Goal: Navigation & Orientation: Find specific page/section

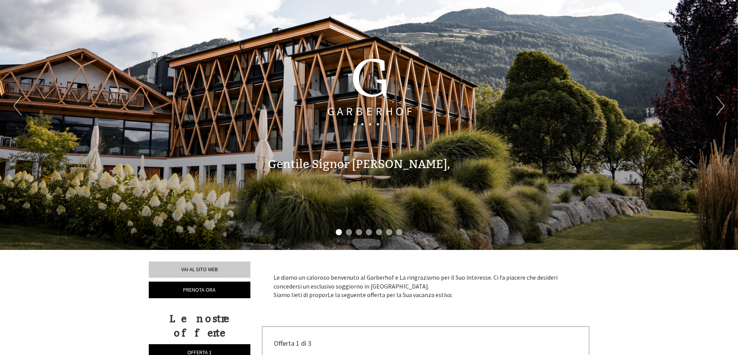
scroll to position [39, 0]
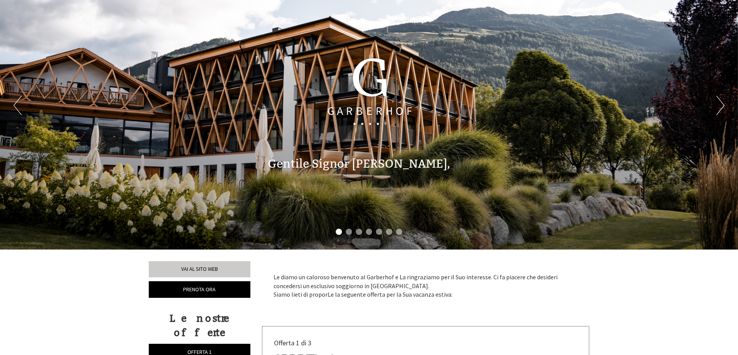
click at [451, 172] on div "Gentile Signor [PERSON_NAME]," at bounding box center [425, 162] width 339 height 36
click at [718, 104] on button "Next" at bounding box center [721, 105] width 8 height 19
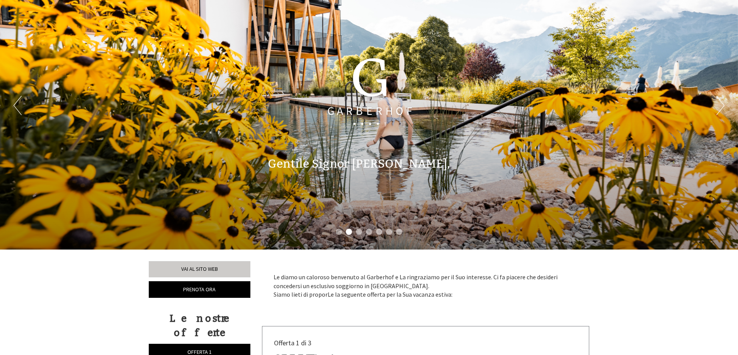
click at [718, 104] on button "Next" at bounding box center [721, 105] width 8 height 19
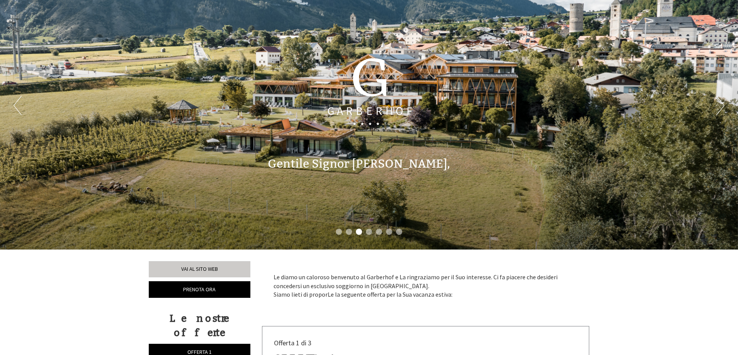
click at [718, 104] on button "Next" at bounding box center [721, 105] width 8 height 19
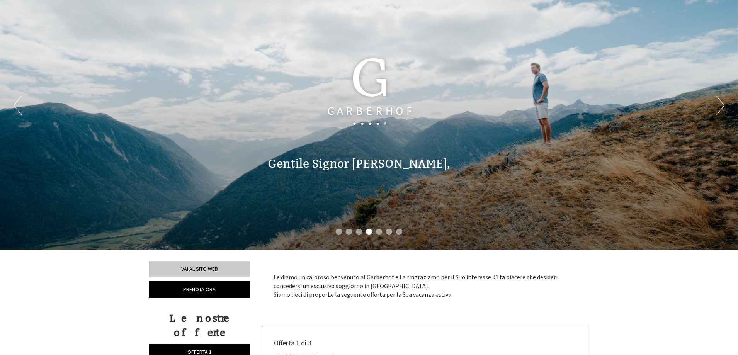
click at [718, 104] on button "Next" at bounding box center [721, 105] width 8 height 19
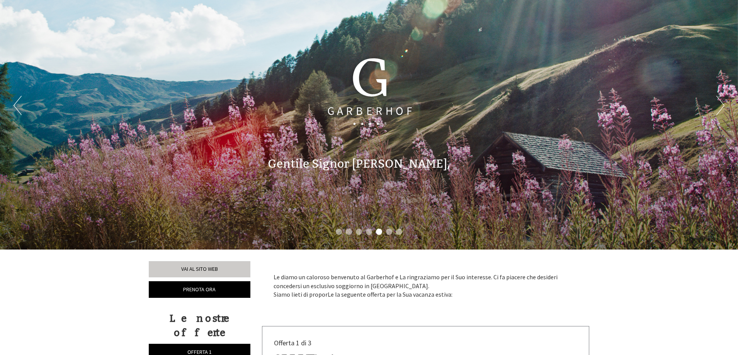
click at [718, 104] on button "Next" at bounding box center [721, 105] width 8 height 19
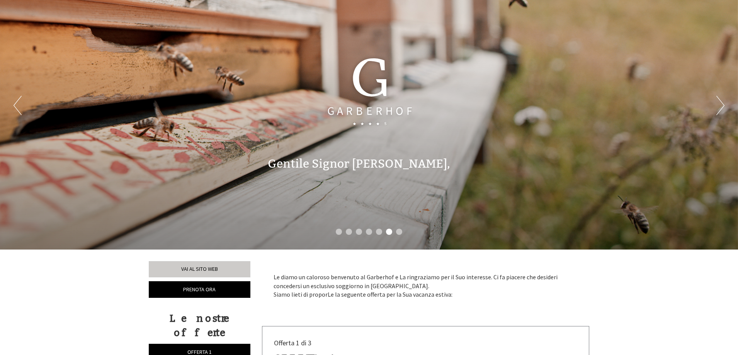
click at [718, 104] on button "Next" at bounding box center [721, 105] width 8 height 19
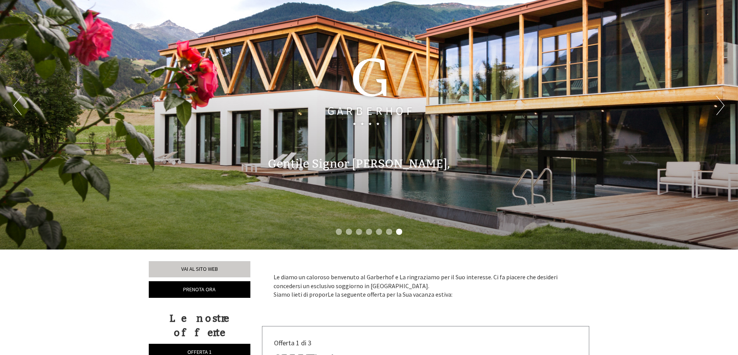
click at [718, 104] on button "Next" at bounding box center [721, 105] width 8 height 19
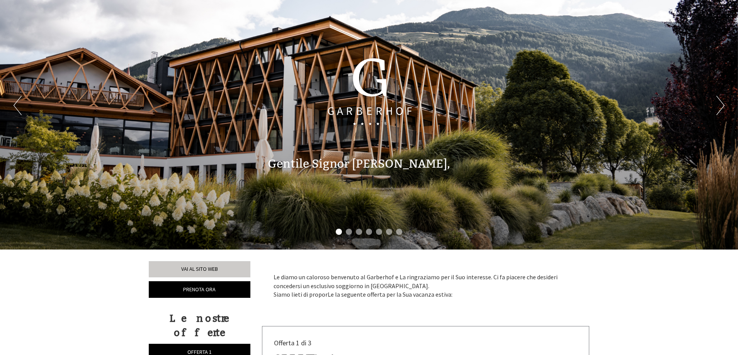
click at [718, 104] on button "Next" at bounding box center [721, 105] width 8 height 19
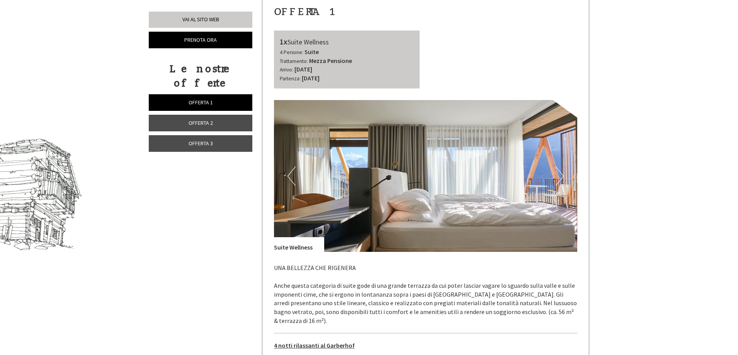
scroll to position [387, 0]
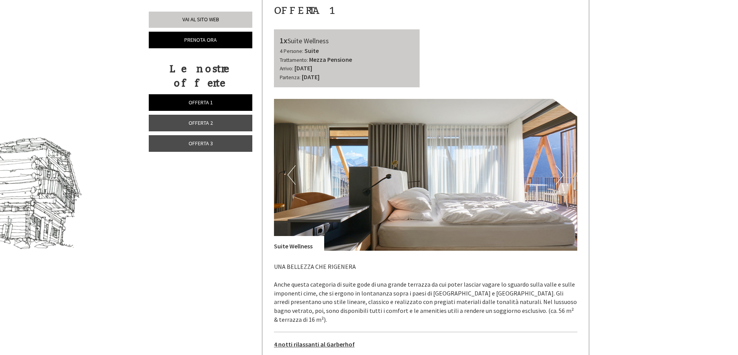
click at [559, 177] on button "Next" at bounding box center [560, 174] width 8 height 19
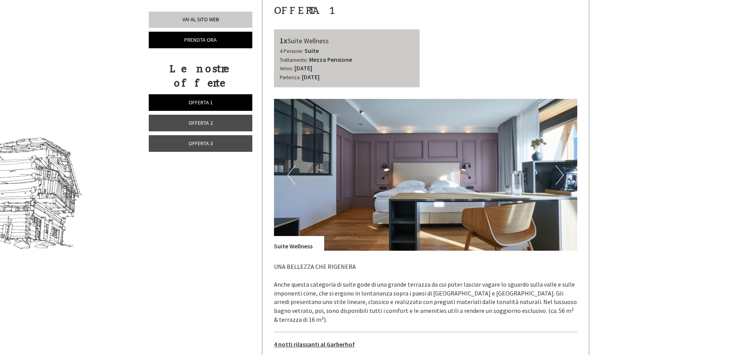
click at [559, 177] on button "Next" at bounding box center [560, 174] width 8 height 19
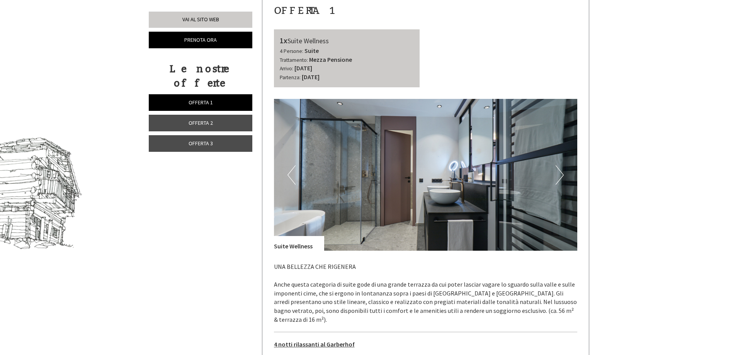
click at [559, 177] on button "Next" at bounding box center [560, 174] width 8 height 19
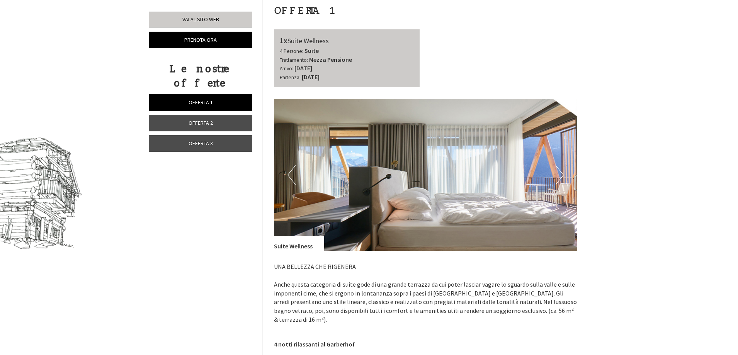
click at [559, 177] on button "Next" at bounding box center [560, 174] width 8 height 19
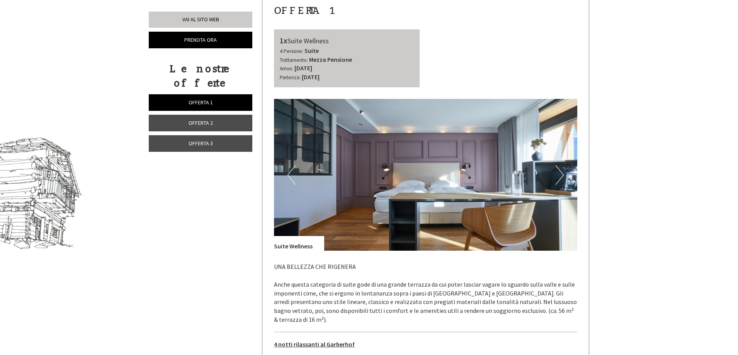
click at [559, 177] on button "Next" at bounding box center [560, 174] width 8 height 19
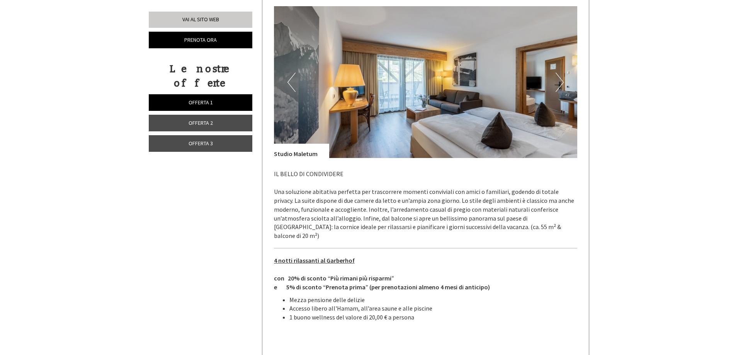
scroll to position [1662, 0]
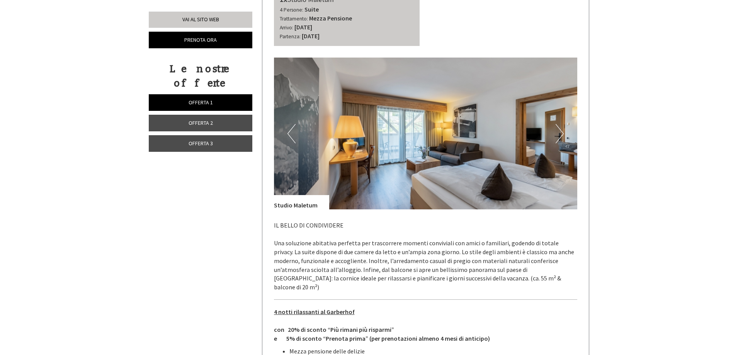
click at [560, 126] on button "Next" at bounding box center [560, 133] width 8 height 19
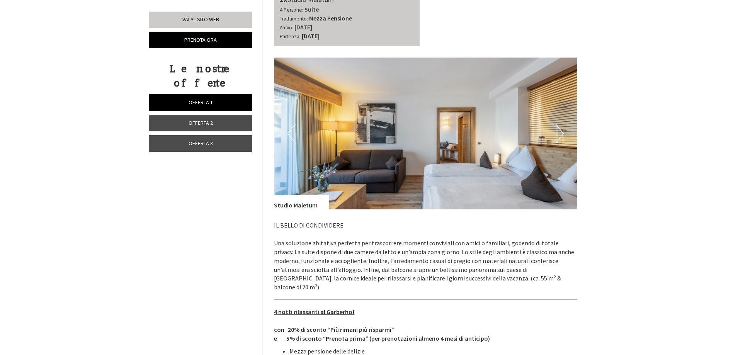
click at [560, 126] on button "Next" at bounding box center [560, 133] width 8 height 19
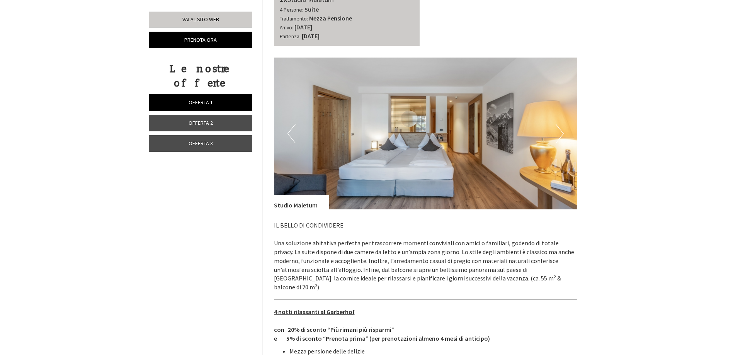
click at [560, 126] on button "Next" at bounding box center [560, 133] width 8 height 19
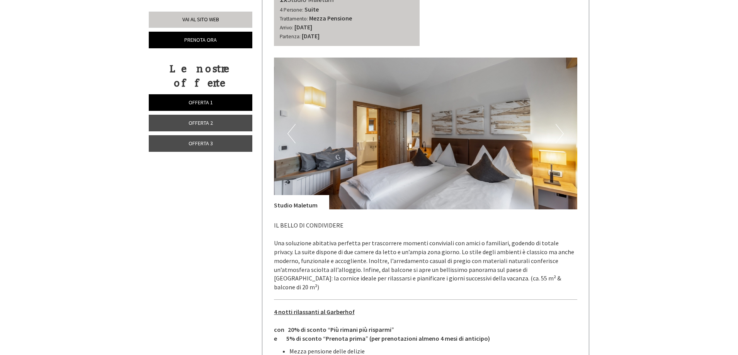
click at [559, 126] on button "Next" at bounding box center [560, 133] width 8 height 19
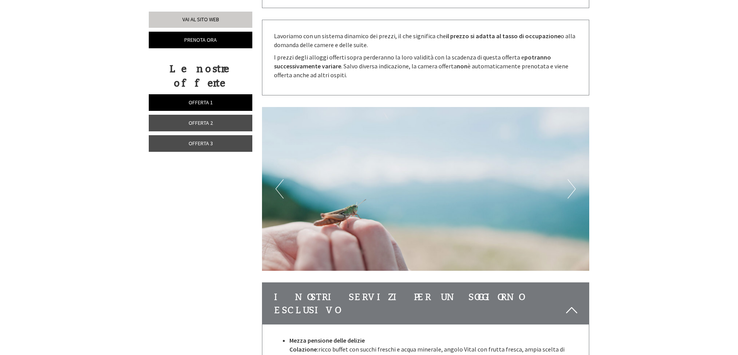
scroll to position [2203, 0]
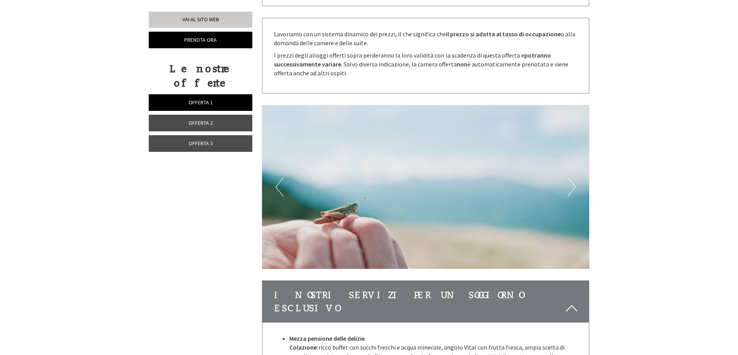
click at [573, 177] on button "Next" at bounding box center [572, 186] width 8 height 19
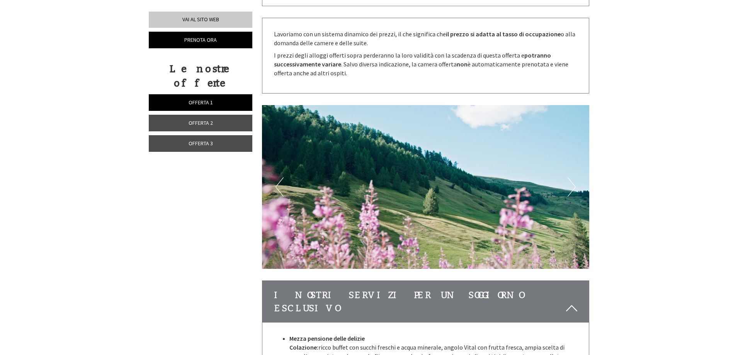
click at [573, 177] on button "Next" at bounding box center [572, 186] width 8 height 19
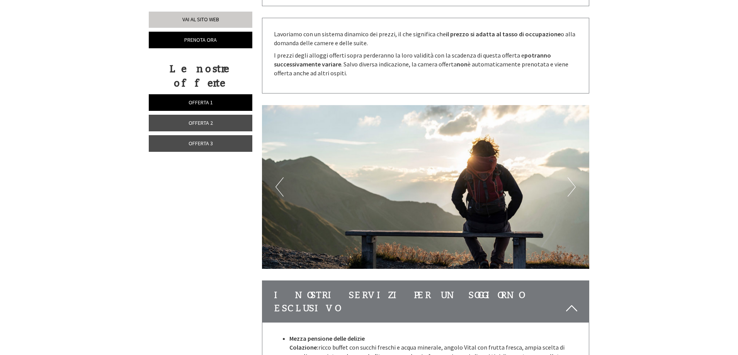
click at [573, 177] on button "Next" at bounding box center [572, 186] width 8 height 19
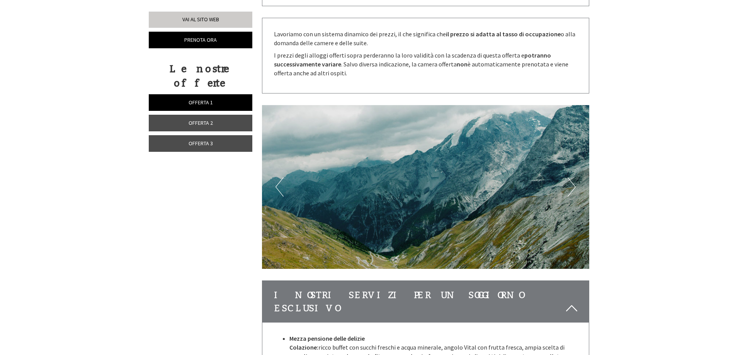
click at [573, 177] on button "Next" at bounding box center [572, 186] width 8 height 19
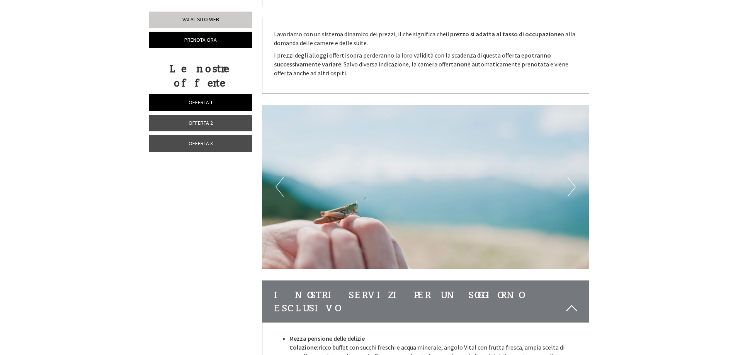
click at [573, 177] on button "Next" at bounding box center [572, 186] width 8 height 19
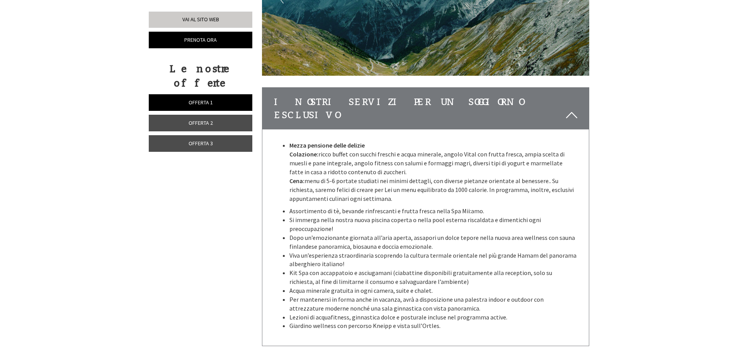
scroll to position [2435, 0]
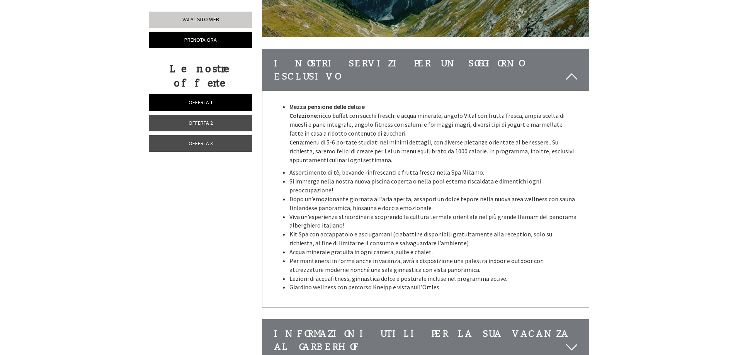
click at [570, 341] on icon at bounding box center [571, 347] width 11 height 13
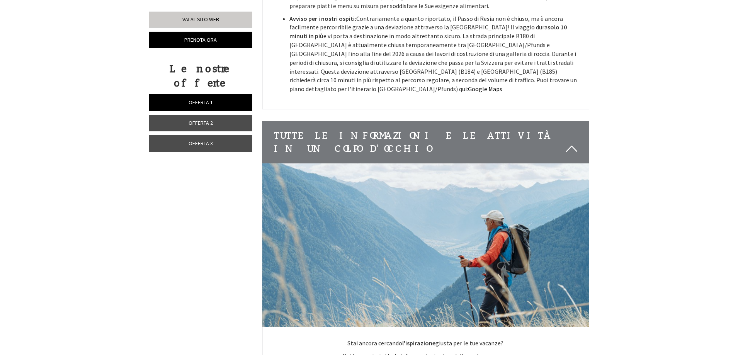
scroll to position [2899, 0]
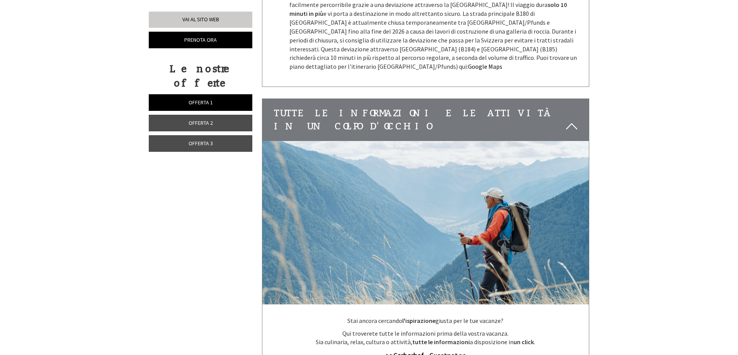
click at [573, 120] on icon at bounding box center [571, 126] width 11 height 13
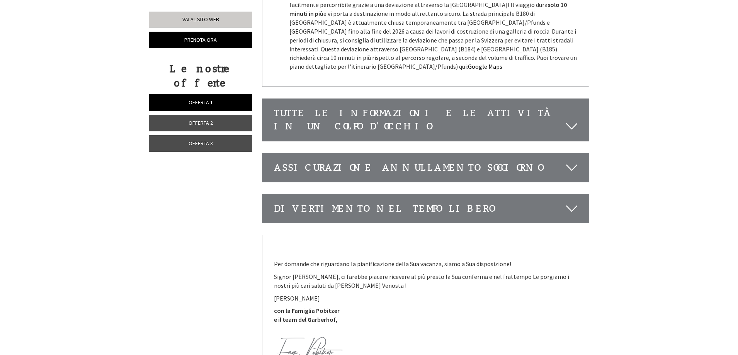
click at [573, 120] on icon at bounding box center [571, 126] width 11 height 13
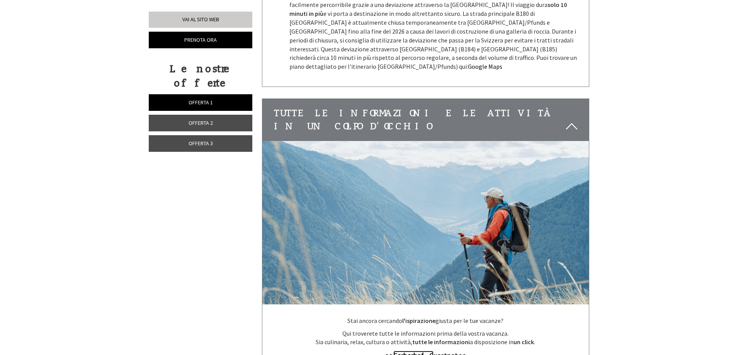
click at [399, 351] on link "Garberhof - G" at bounding box center [413, 355] width 40 height 9
